Goal: Transaction & Acquisition: Purchase product/service

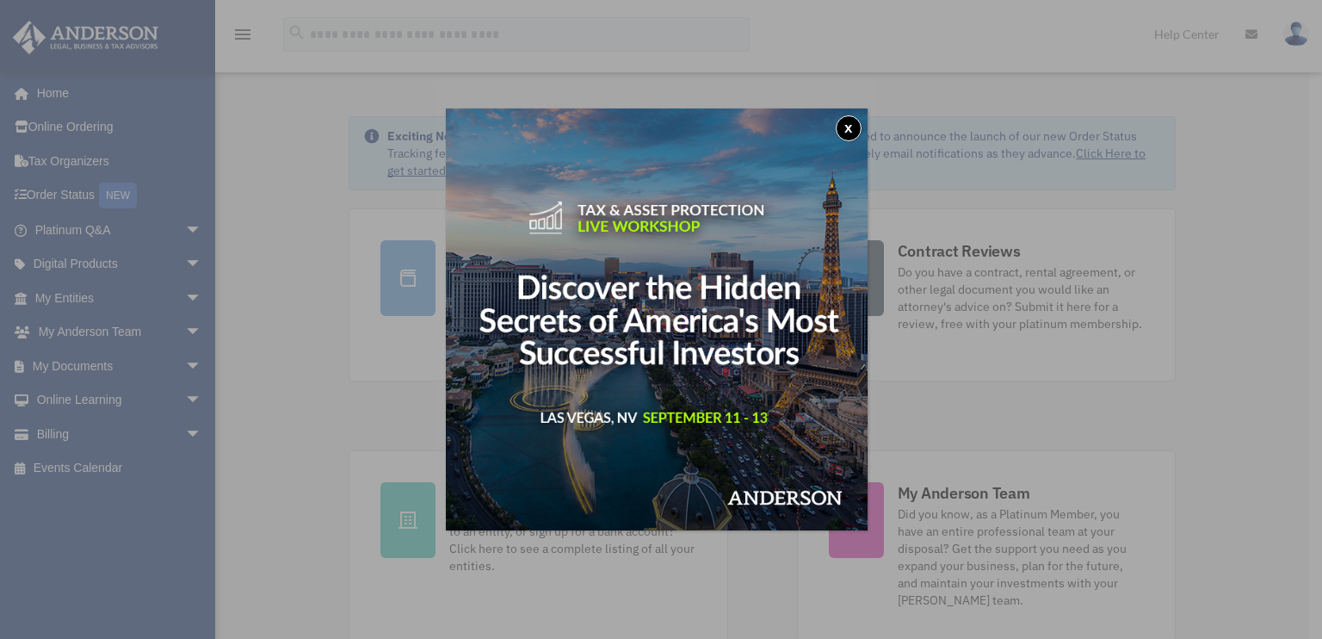
click at [850, 129] on button "x" at bounding box center [849, 128] width 26 height 26
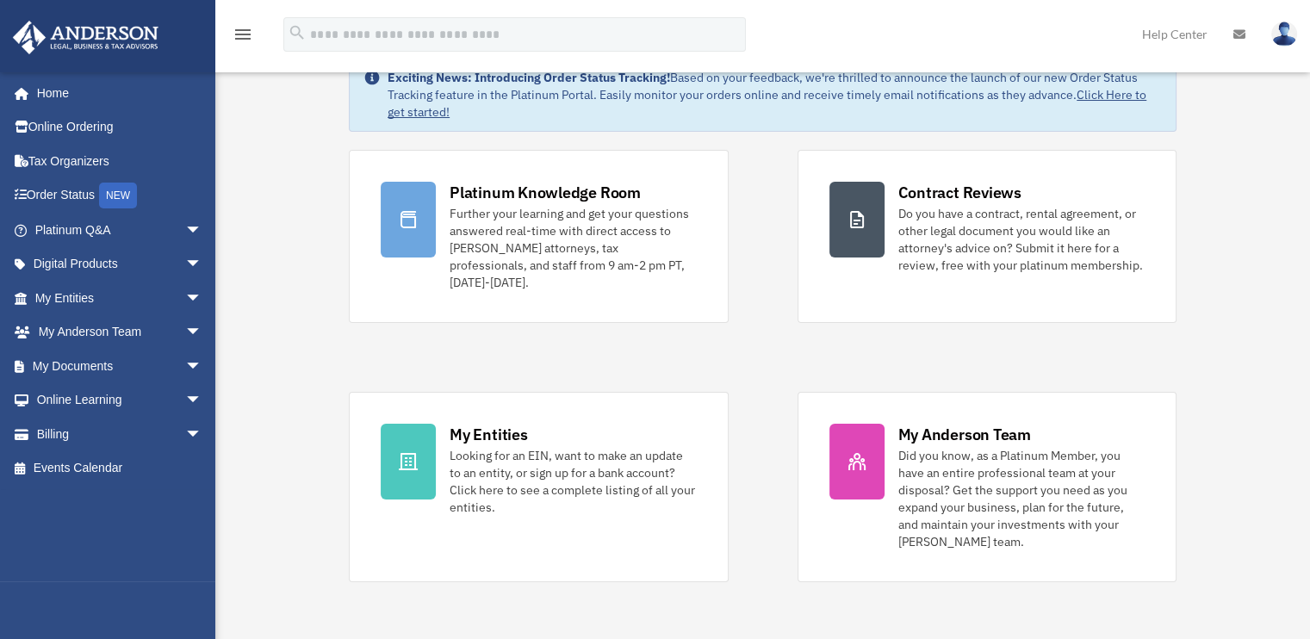
scroll to position [172, 0]
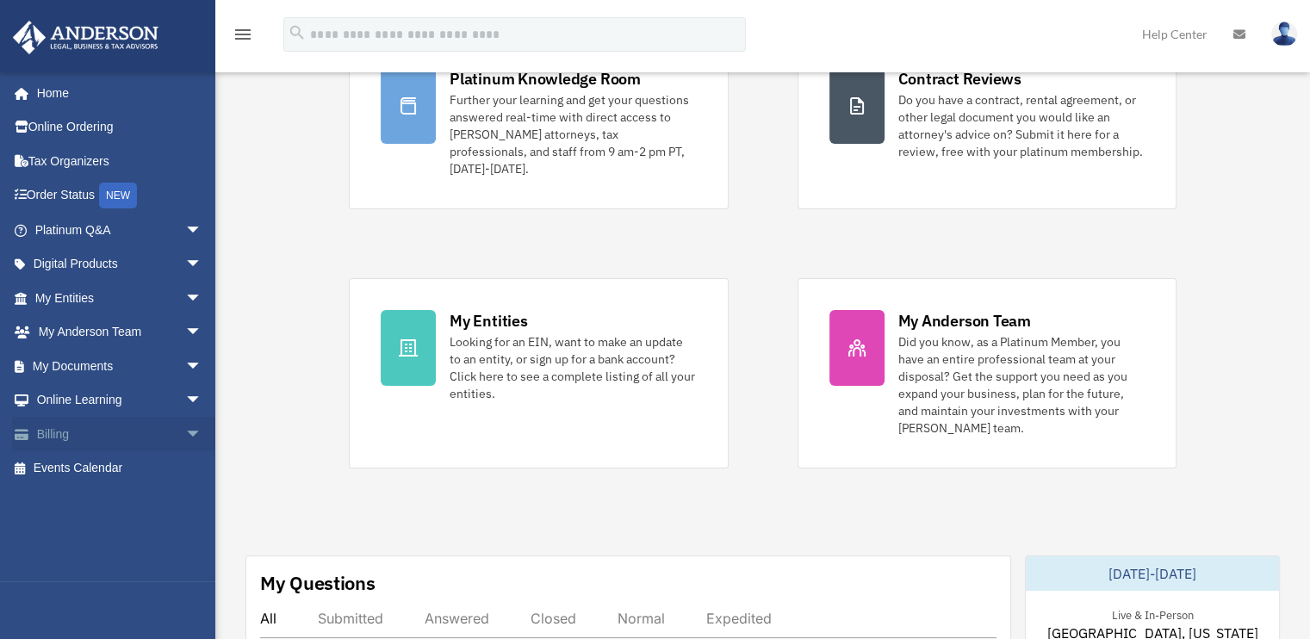
click at [185, 432] on span "arrow_drop_down" at bounding box center [202, 434] width 34 height 35
click at [96, 467] on link "$ Open Invoices" at bounding box center [126, 468] width 204 height 35
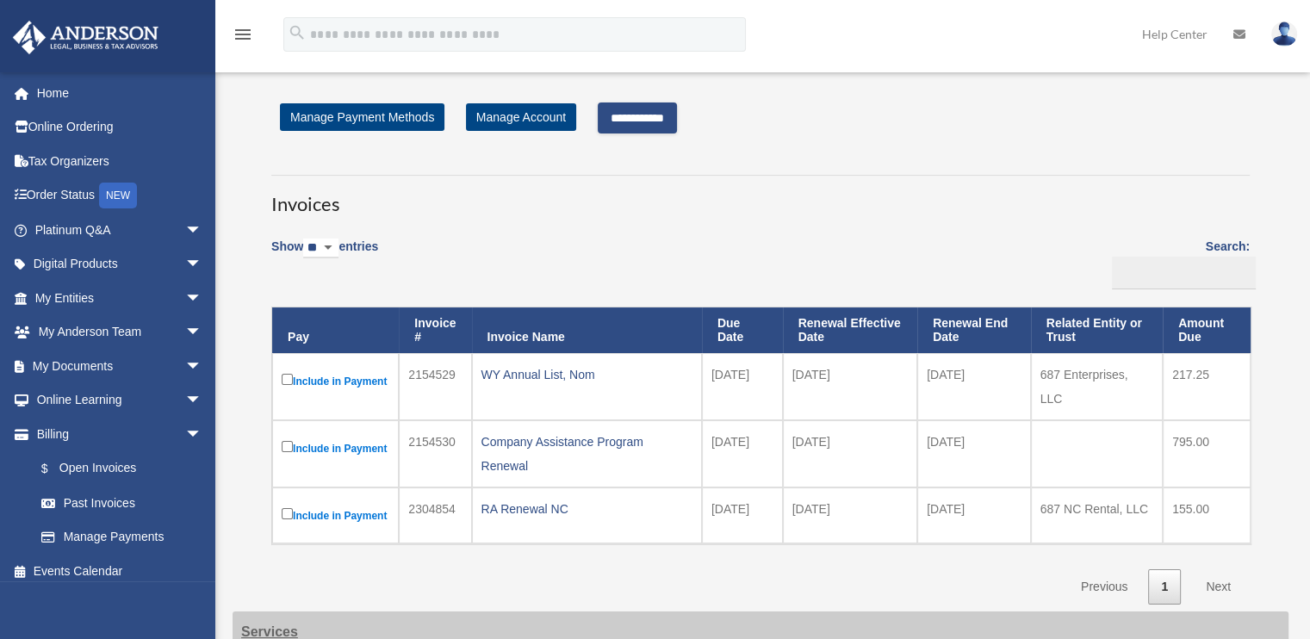
click at [656, 118] on input "**********" at bounding box center [637, 117] width 79 height 31
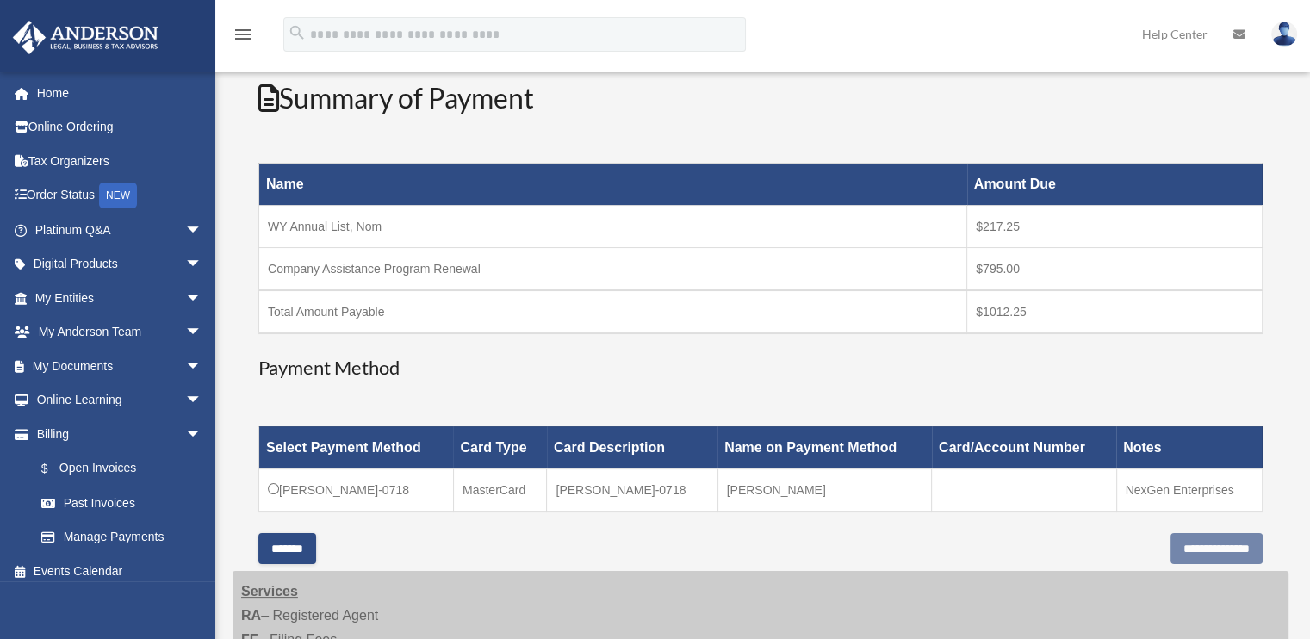
scroll to position [258, 0]
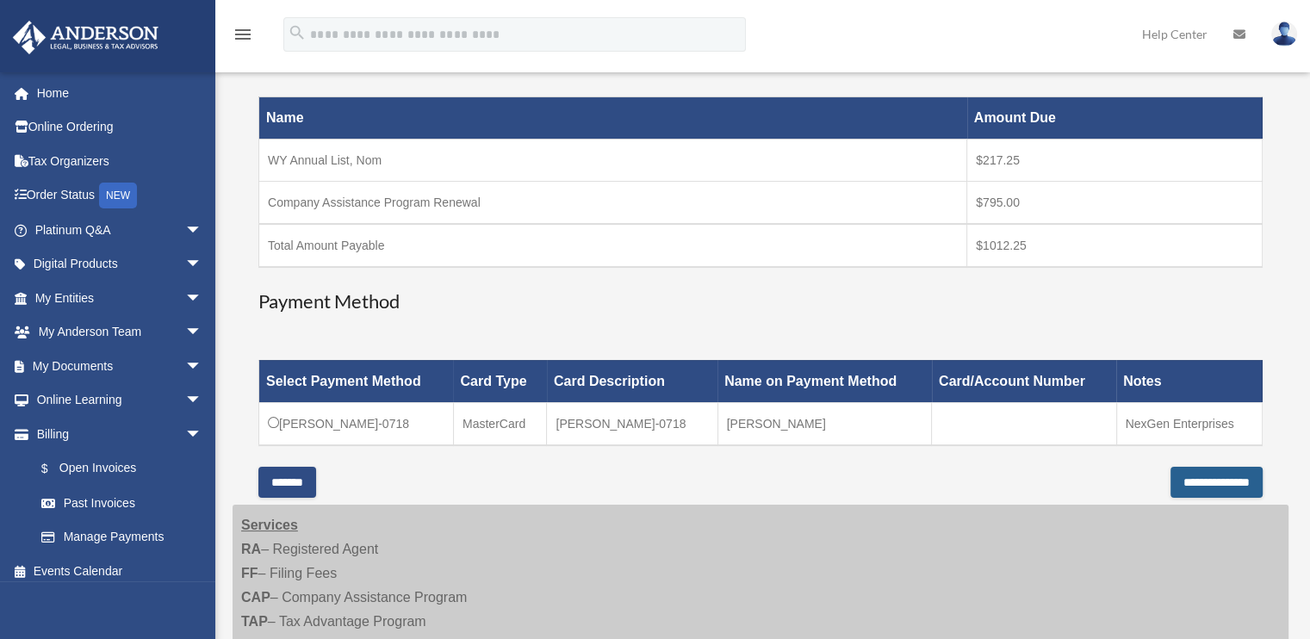
click at [1173, 484] on input "**********" at bounding box center [1216, 482] width 92 height 31
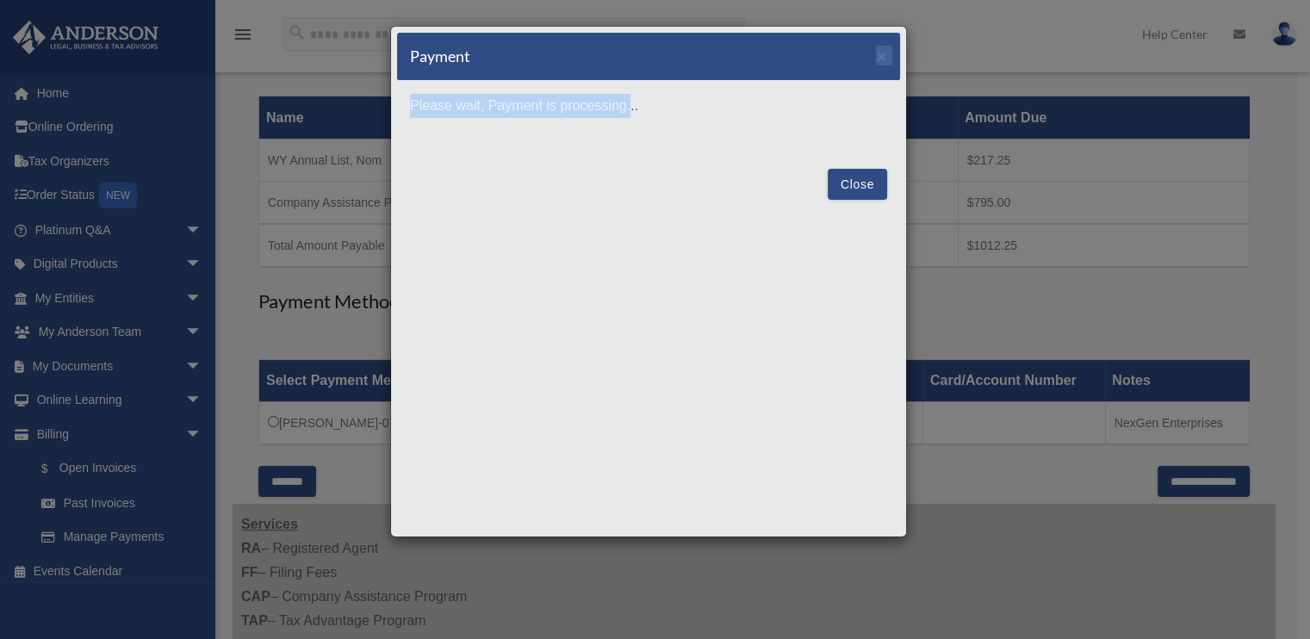
drag, startPoint x: 613, startPoint y: 53, endPoint x: 629, endPoint y: 131, distance: 79.2
click at [629, 131] on div "Payment × Please wait, Payment is processing... Close" at bounding box center [648, 281] width 517 height 511
click at [1013, 45] on div "Payment × Please wait, Payment is processing... Close" at bounding box center [655, 319] width 1310 height 639
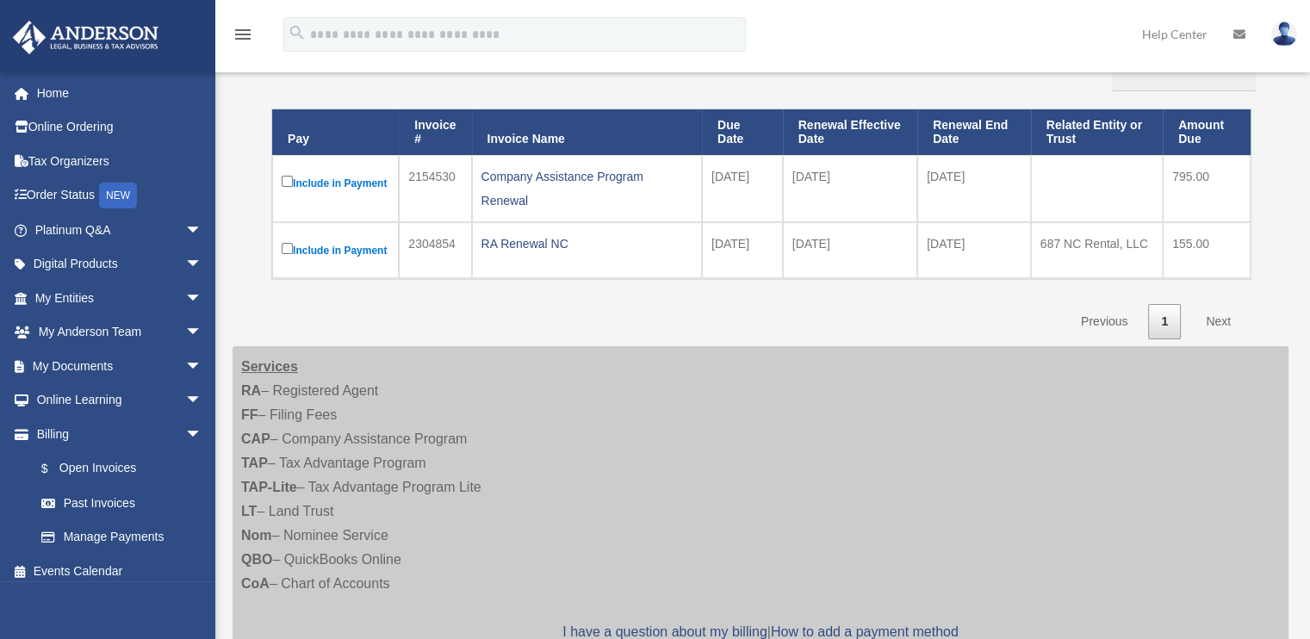
scroll to position [172, 0]
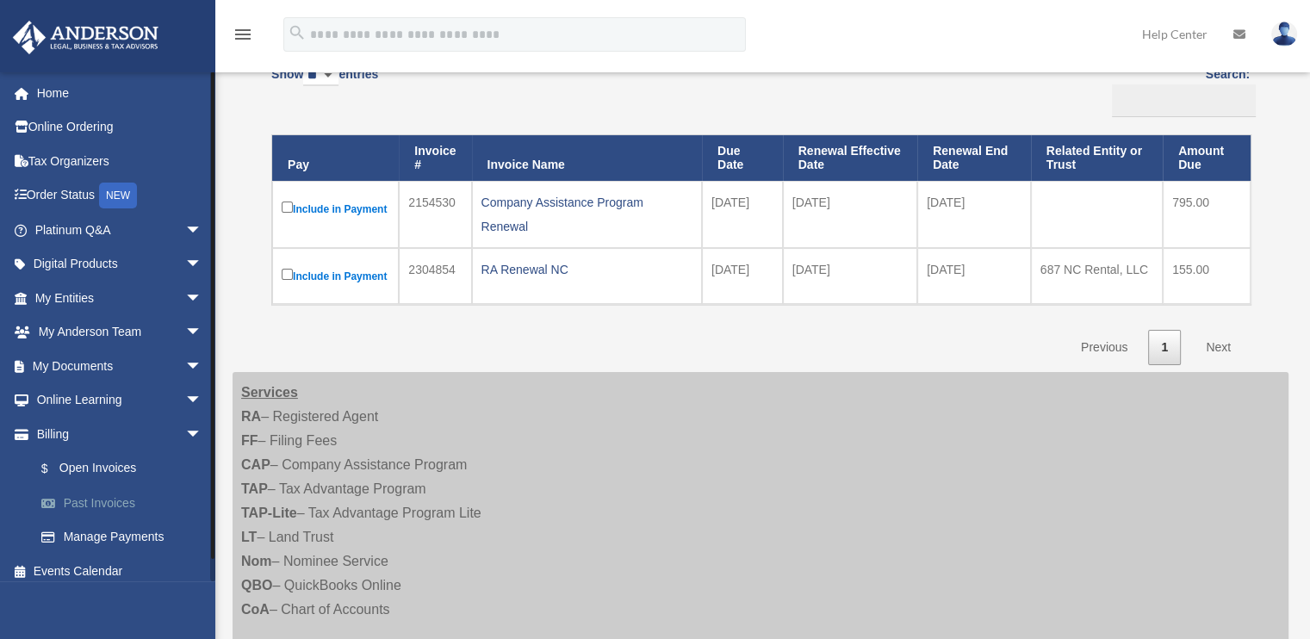
click at [99, 500] on link "Past Invoices" at bounding box center [126, 503] width 204 height 34
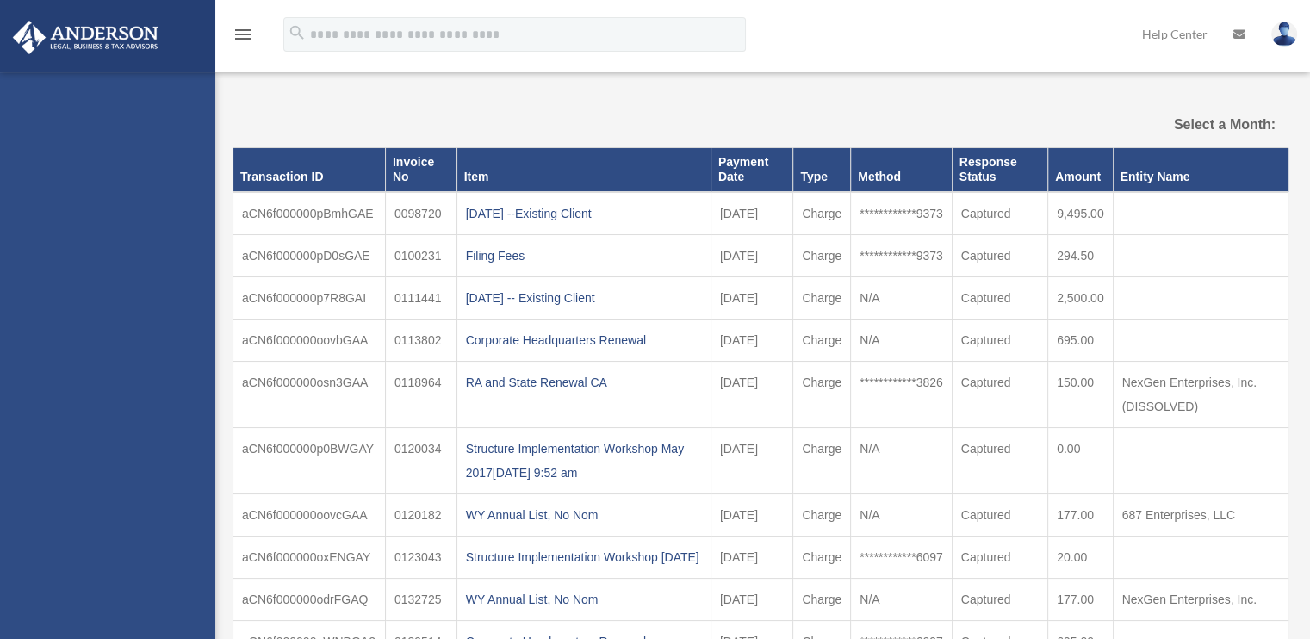
select select
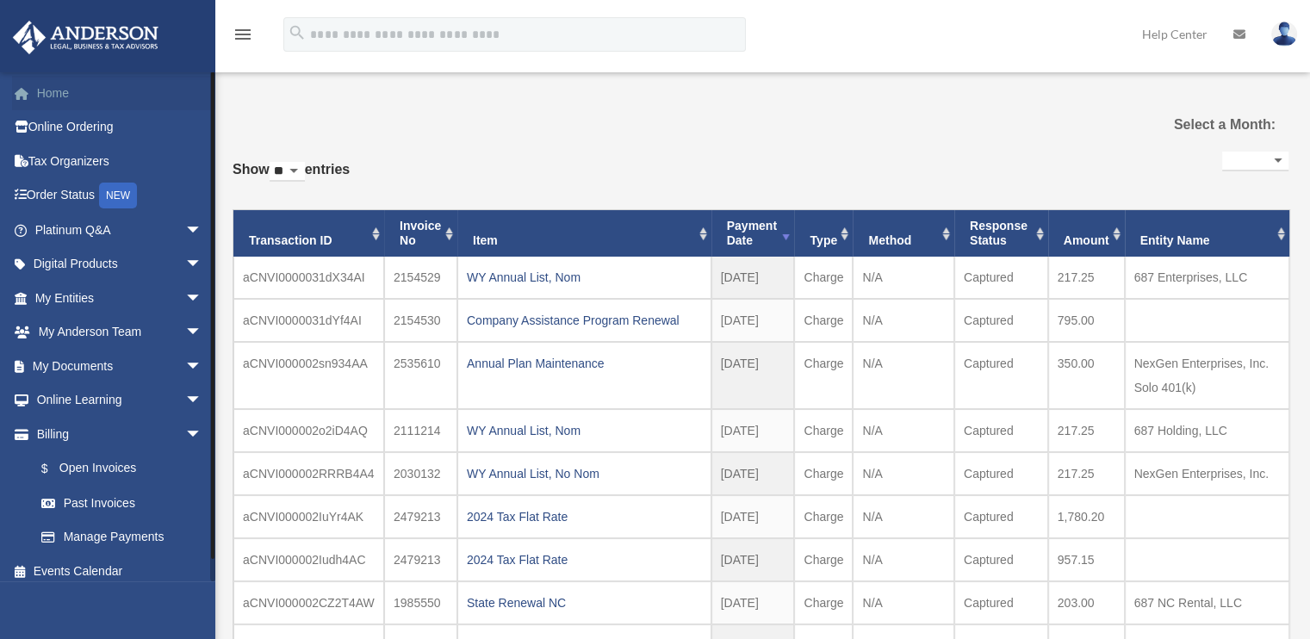
click at [55, 96] on link "Home" at bounding box center [120, 93] width 216 height 34
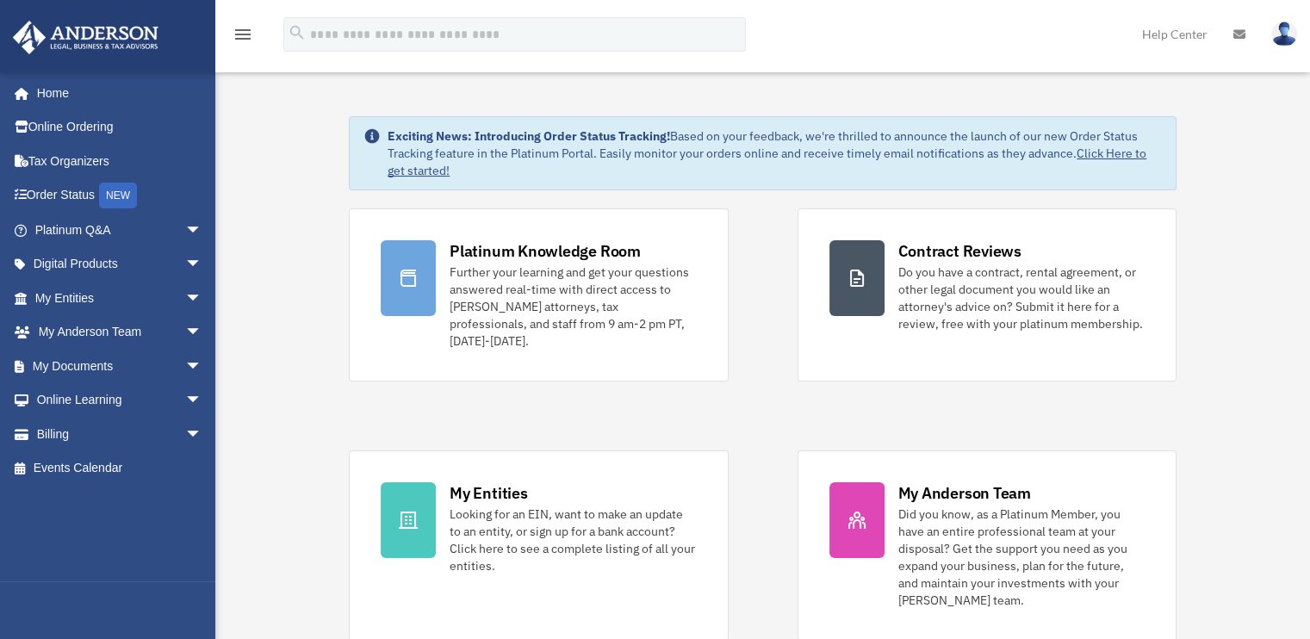
click at [1280, 34] on img at bounding box center [1284, 34] width 26 height 25
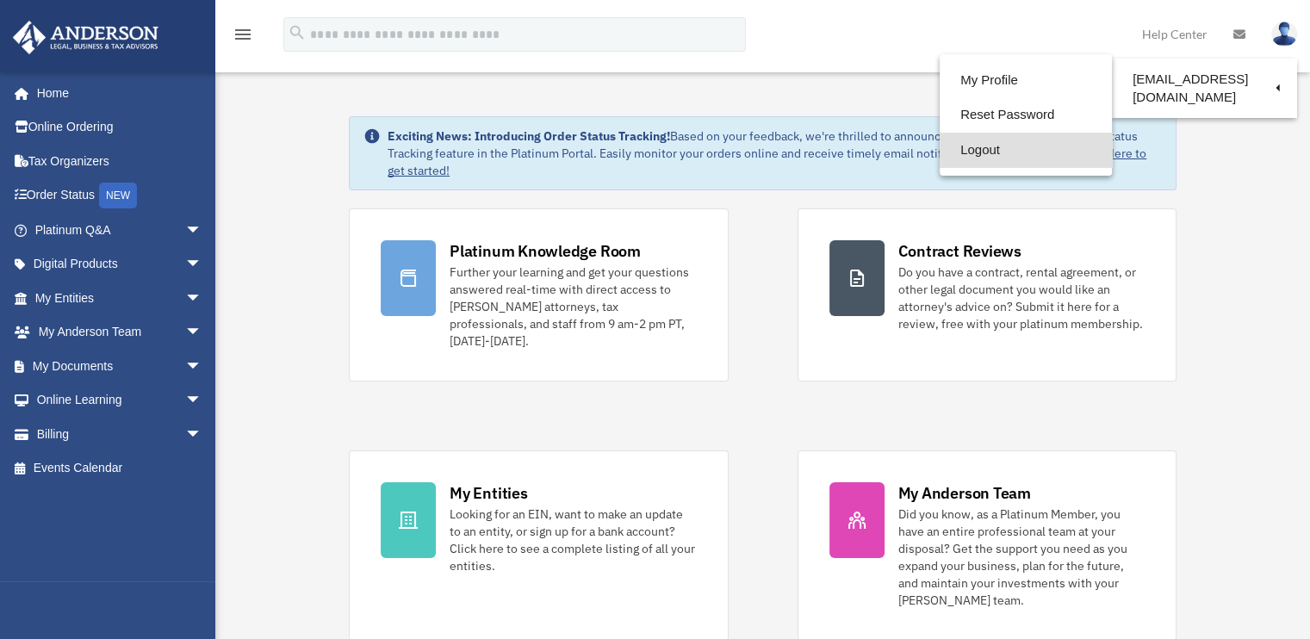
click at [978, 152] on link "Logout" at bounding box center [1025, 150] width 172 height 35
